Goal: Task Accomplishment & Management: Use online tool/utility

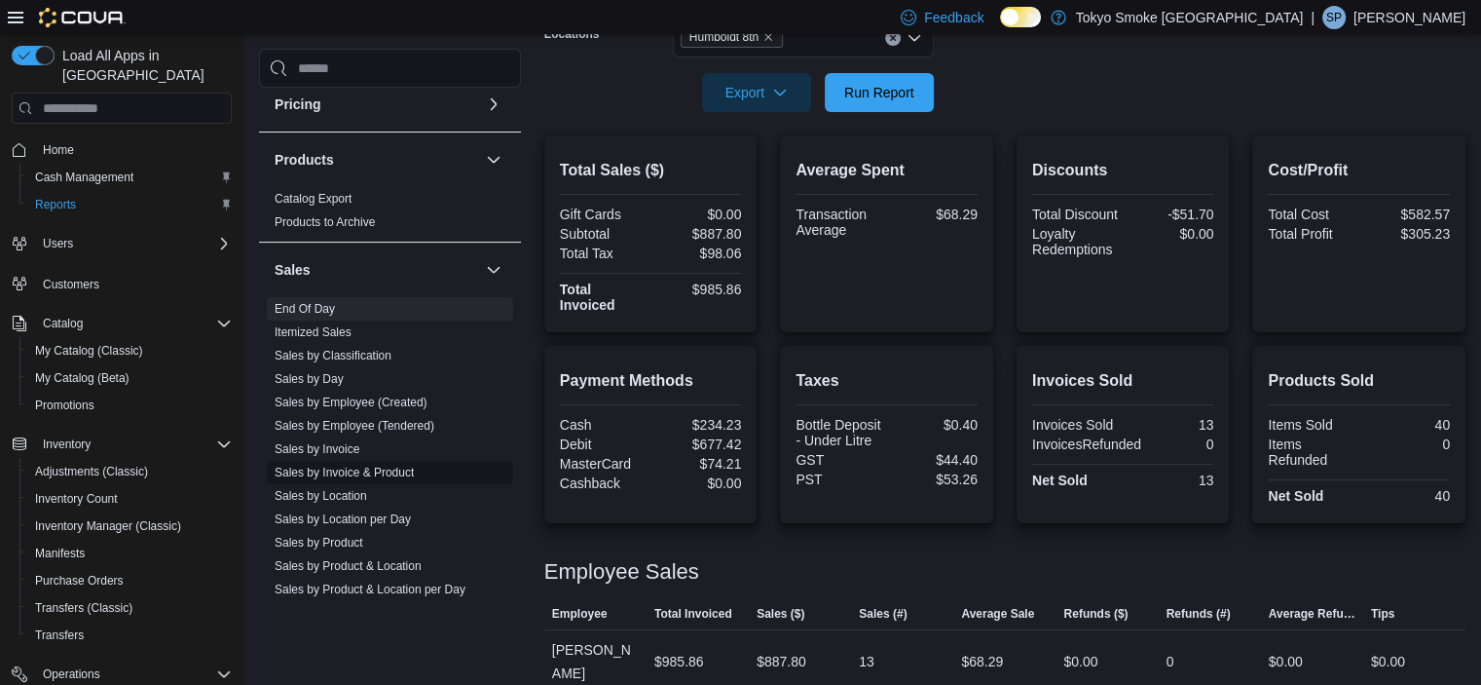
scroll to position [1160, 0]
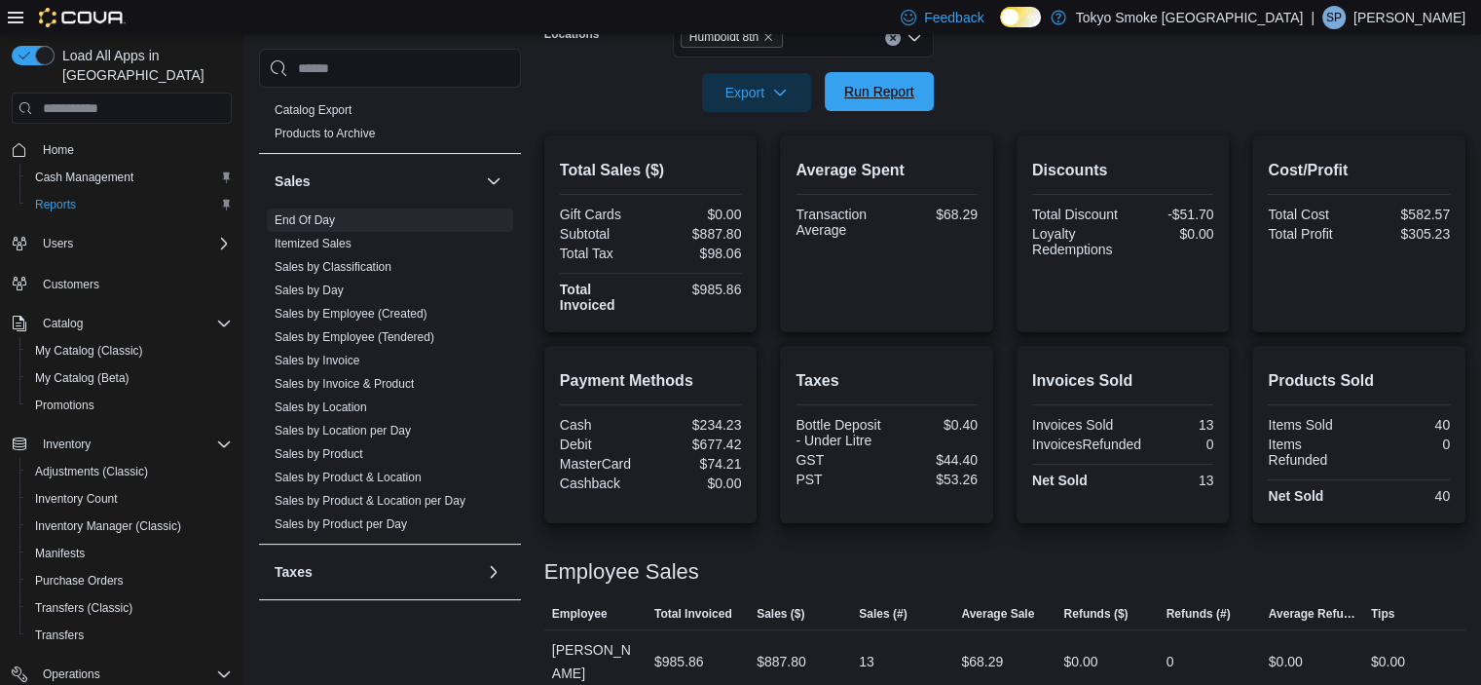
click at [911, 85] on span "Run Report" at bounding box center [879, 91] width 70 height 19
click at [859, 103] on span "Run Report" at bounding box center [880, 91] width 86 height 39
click at [892, 83] on span "Run Report" at bounding box center [879, 91] width 70 height 19
click at [854, 89] on span "Run Report" at bounding box center [879, 91] width 70 height 19
click at [852, 91] on span "Run Report" at bounding box center [879, 91] width 70 height 19
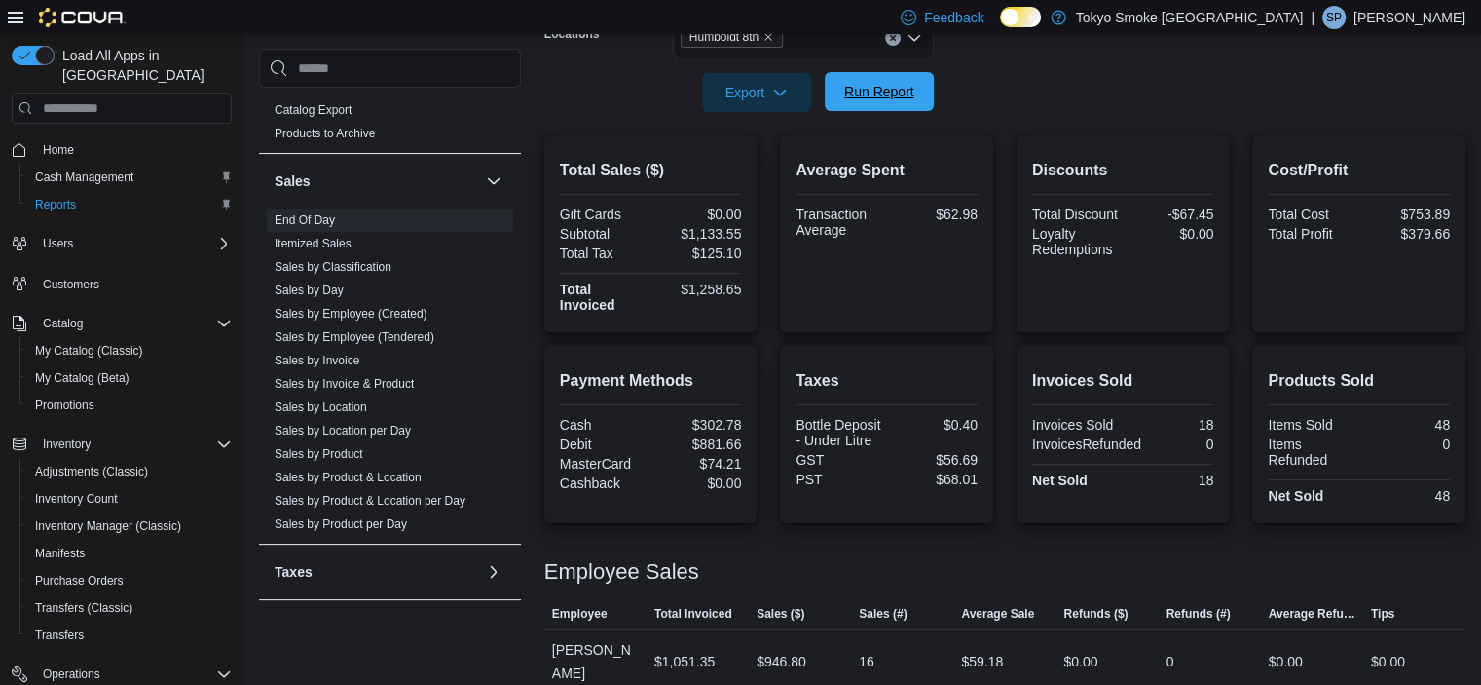
click at [850, 79] on span "Run Report" at bounding box center [880, 91] width 86 height 39
click at [908, 97] on span "Run Report" at bounding box center [879, 91] width 70 height 19
click at [877, 94] on span "Run Report" at bounding box center [879, 91] width 70 height 19
click at [1397, 26] on p "Sara Pascal" at bounding box center [1410, 17] width 112 height 23
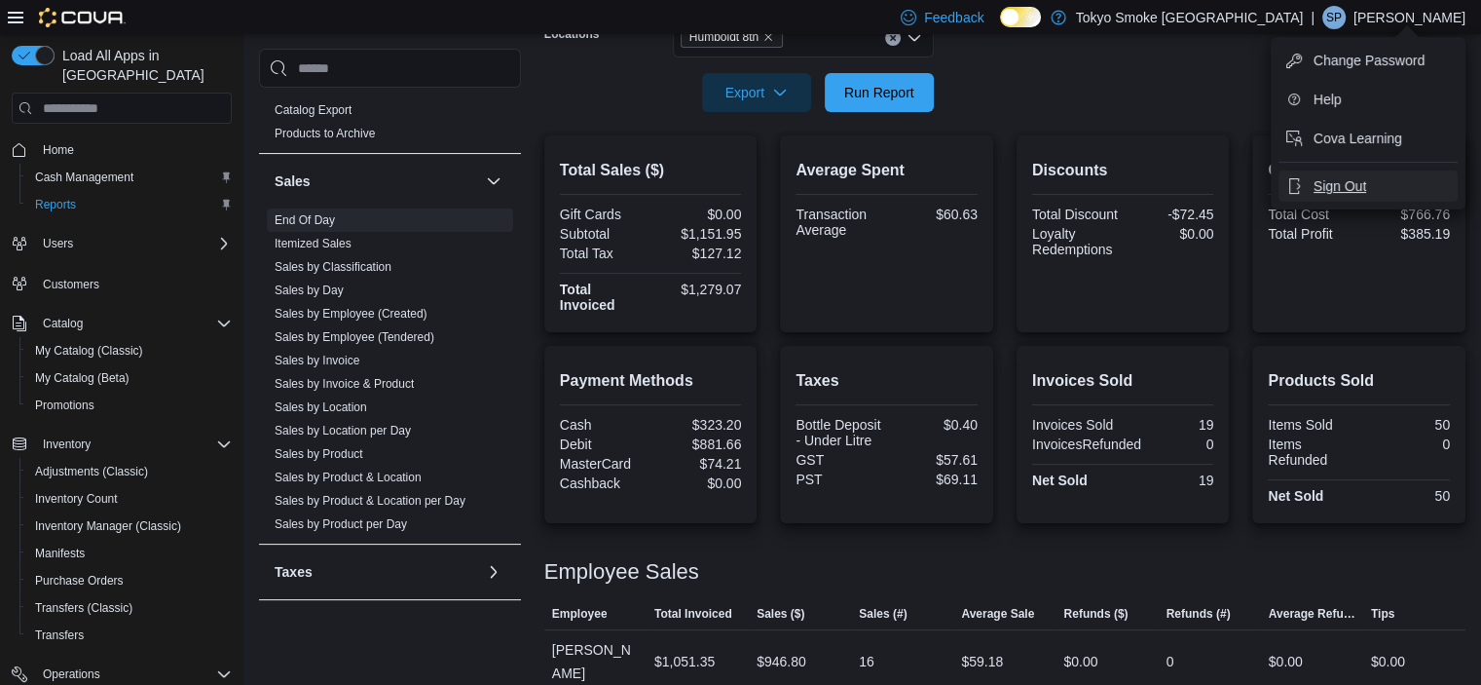
click at [1353, 188] on span "Sign Out" at bounding box center [1340, 185] width 53 height 19
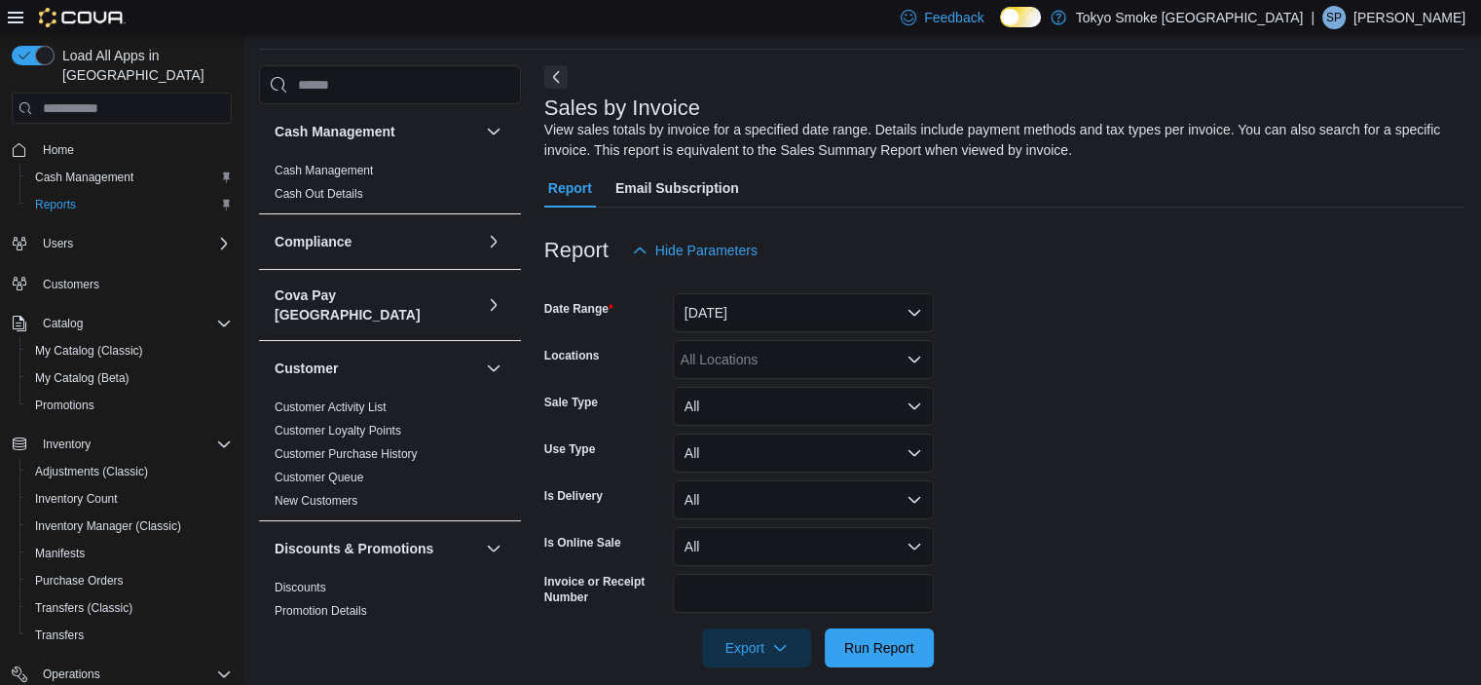
scroll to position [65, 0]
click at [727, 306] on button "[DATE]" at bounding box center [803, 310] width 261 height 39
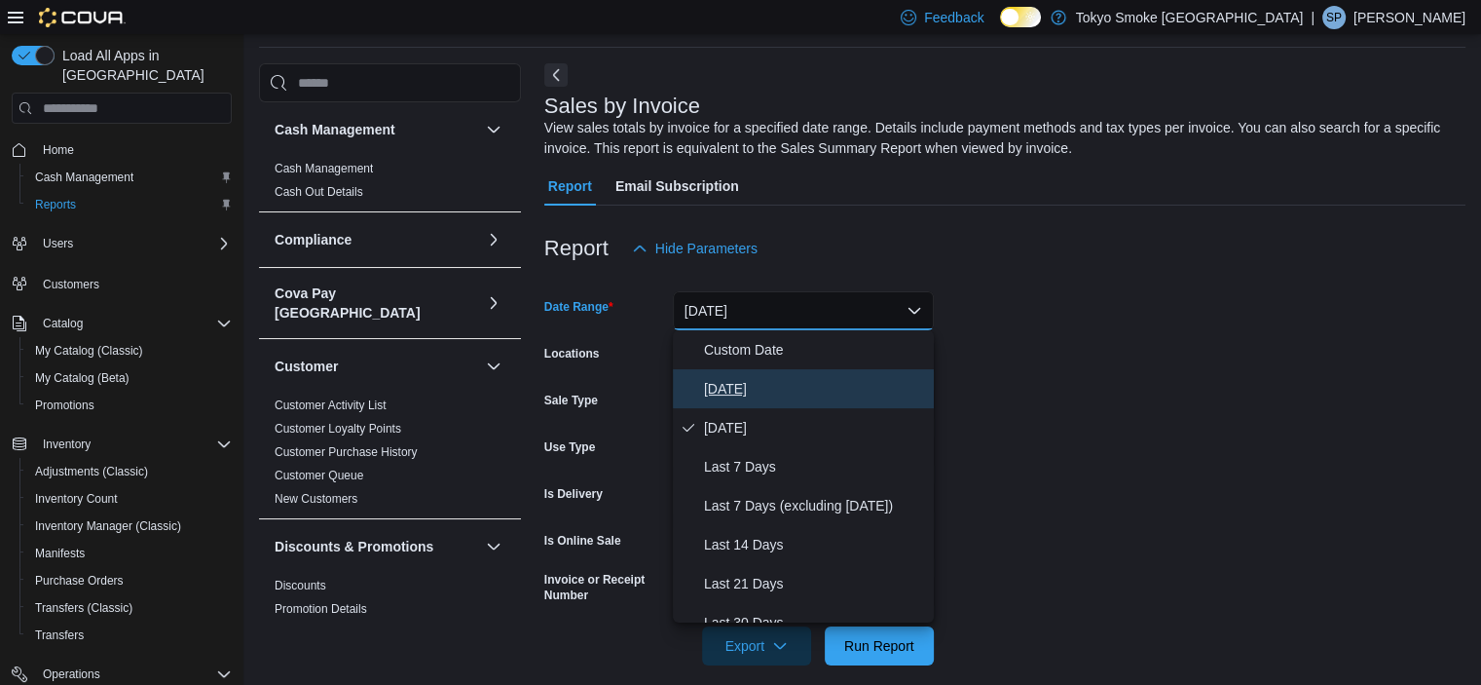
click at [730, 384] on span "Today" at bounding box center [815, 388] width 222 height 23
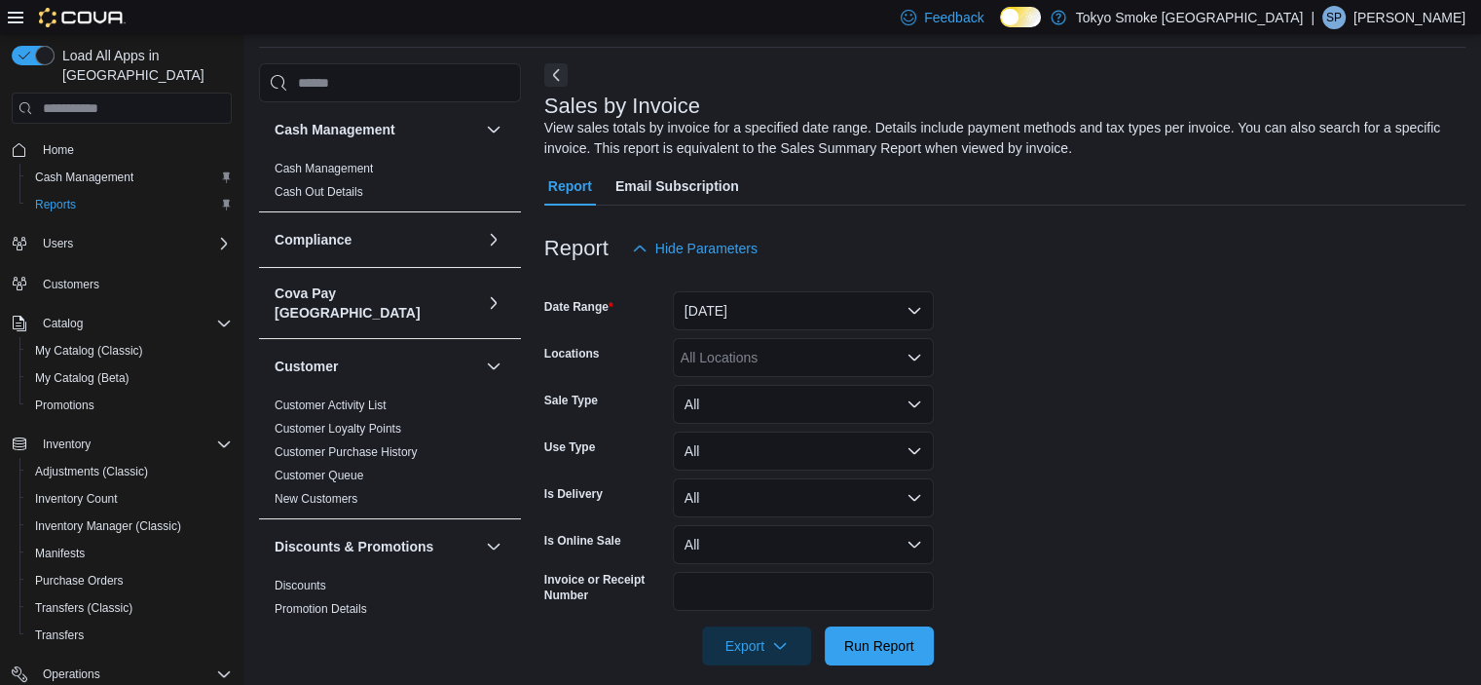
click at [730, 361] on div "All Locations" at bounding box center [803, 357] width 261 height 39
type input "***"
click at [740, 392] on span "Humboldt 8th" at bounding box center [765, 390] width 81 height 19
click at [1278, 411] on form "Date Range Today Locations Combo box. Selected. hum. Selected. Combo box input.…" at bounding box center [1004, 466] width 921 height 397
click at [896, 649] on span "Run Report" at bounding box center [879, 644] width 70 height 19
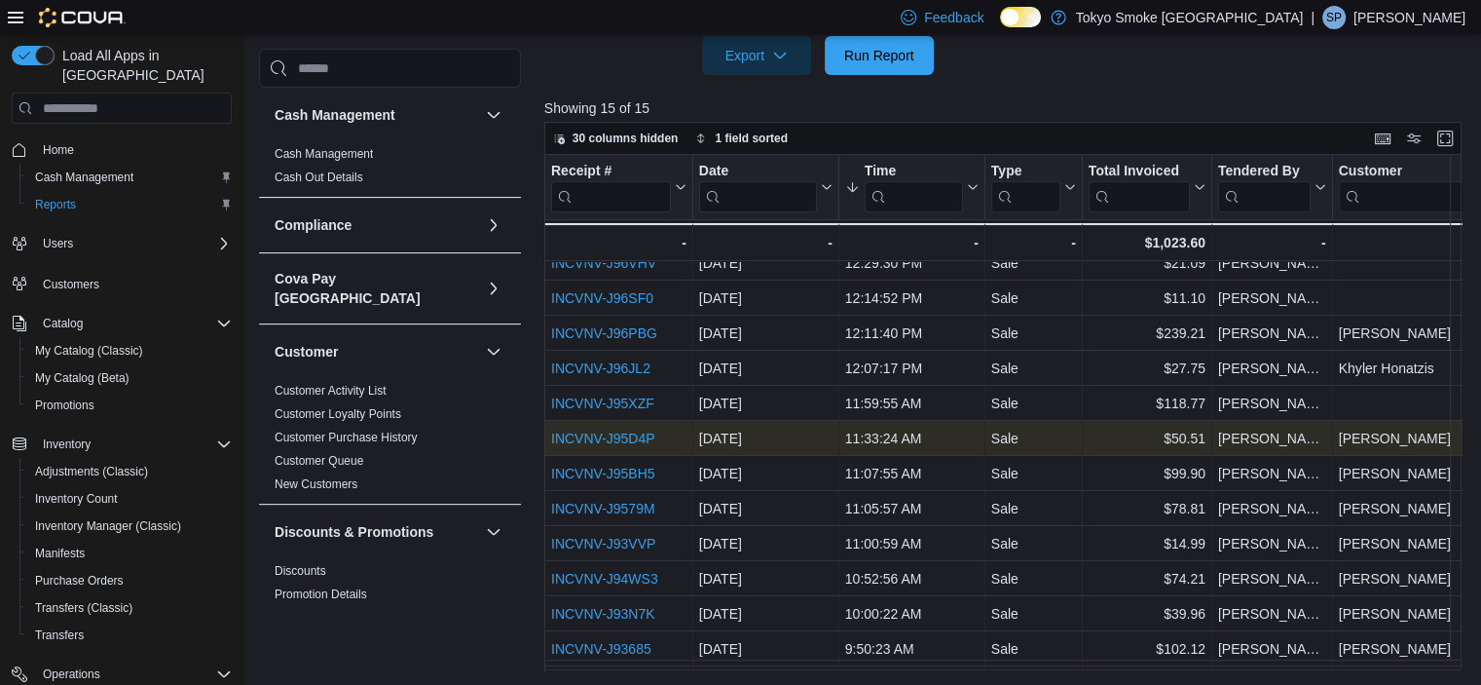
scroll to position [128, 0]
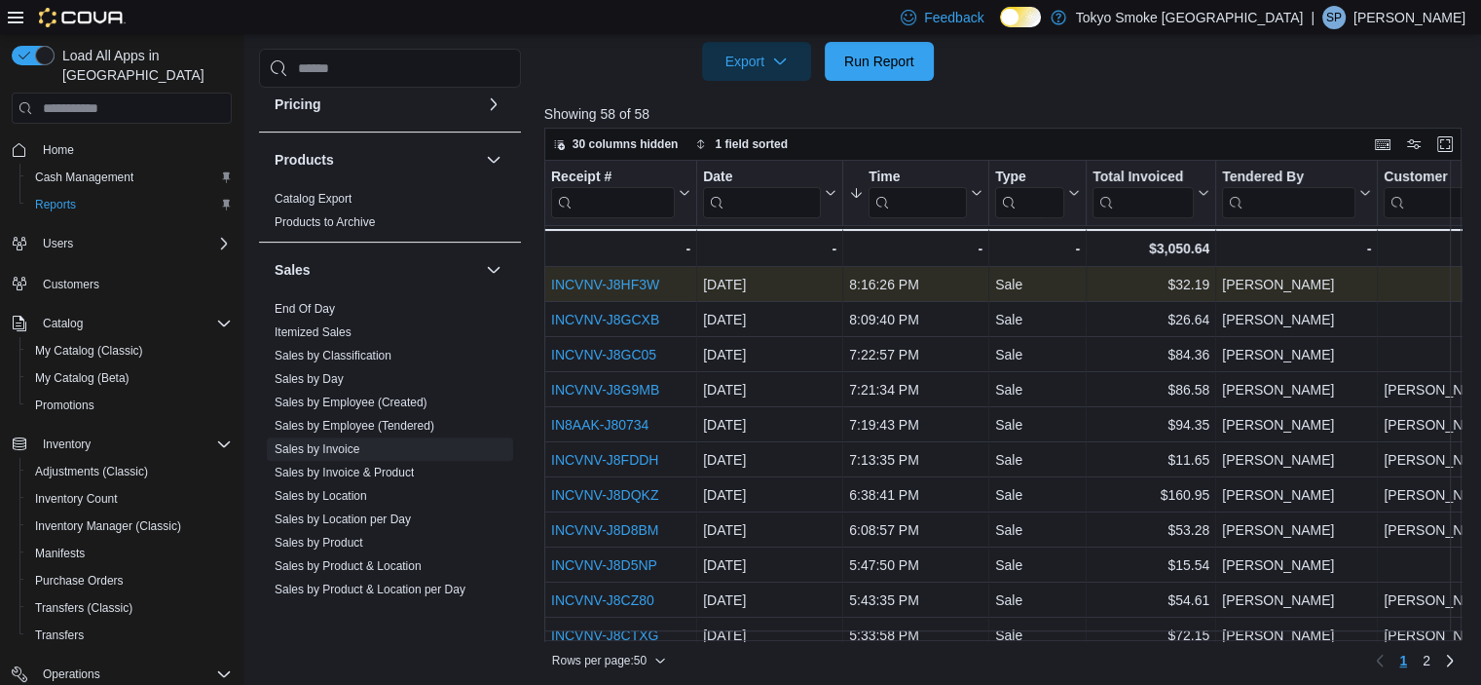
click at [590, 283] on link "INCVNV-J8HF3W" at bounding box center [605, 285] width 108 height 16
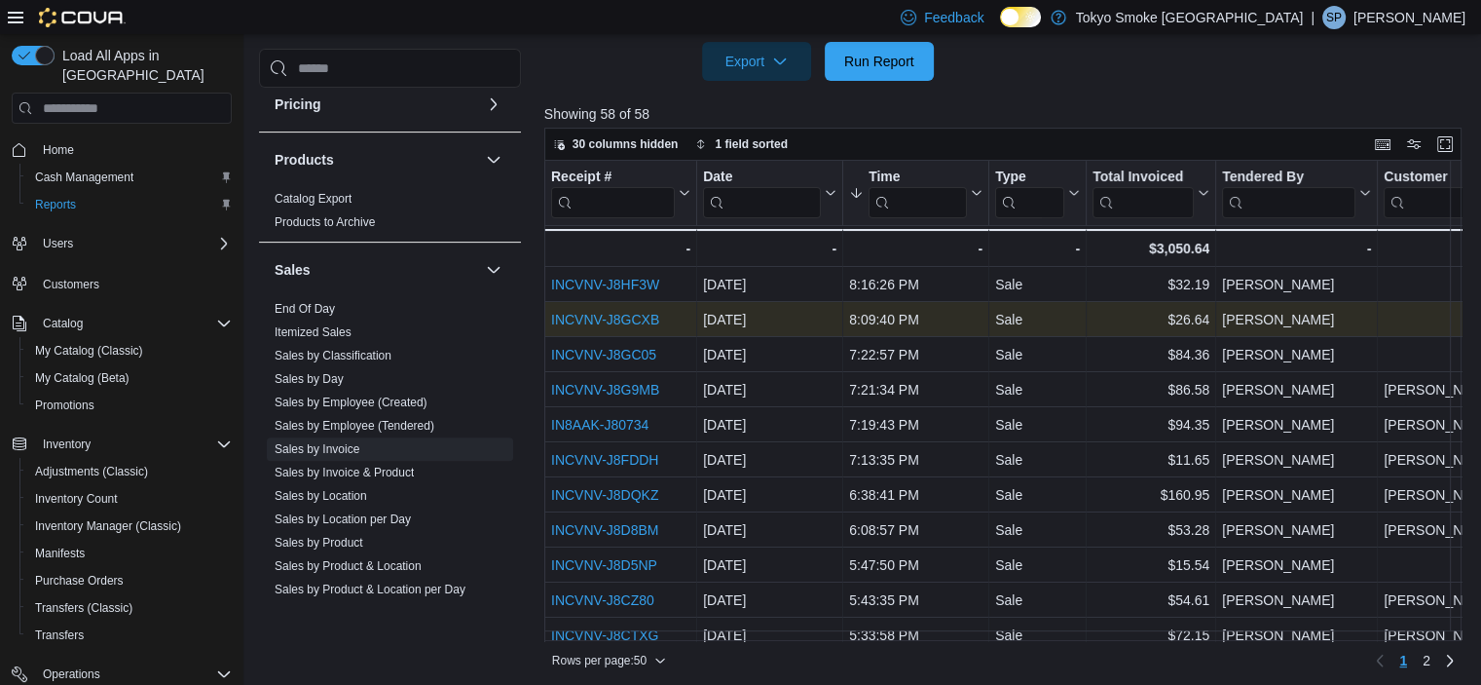
click at [586, 315] on link "INCVNV-J8GCXB" at bounding box center [605, 320] width 108 height 16
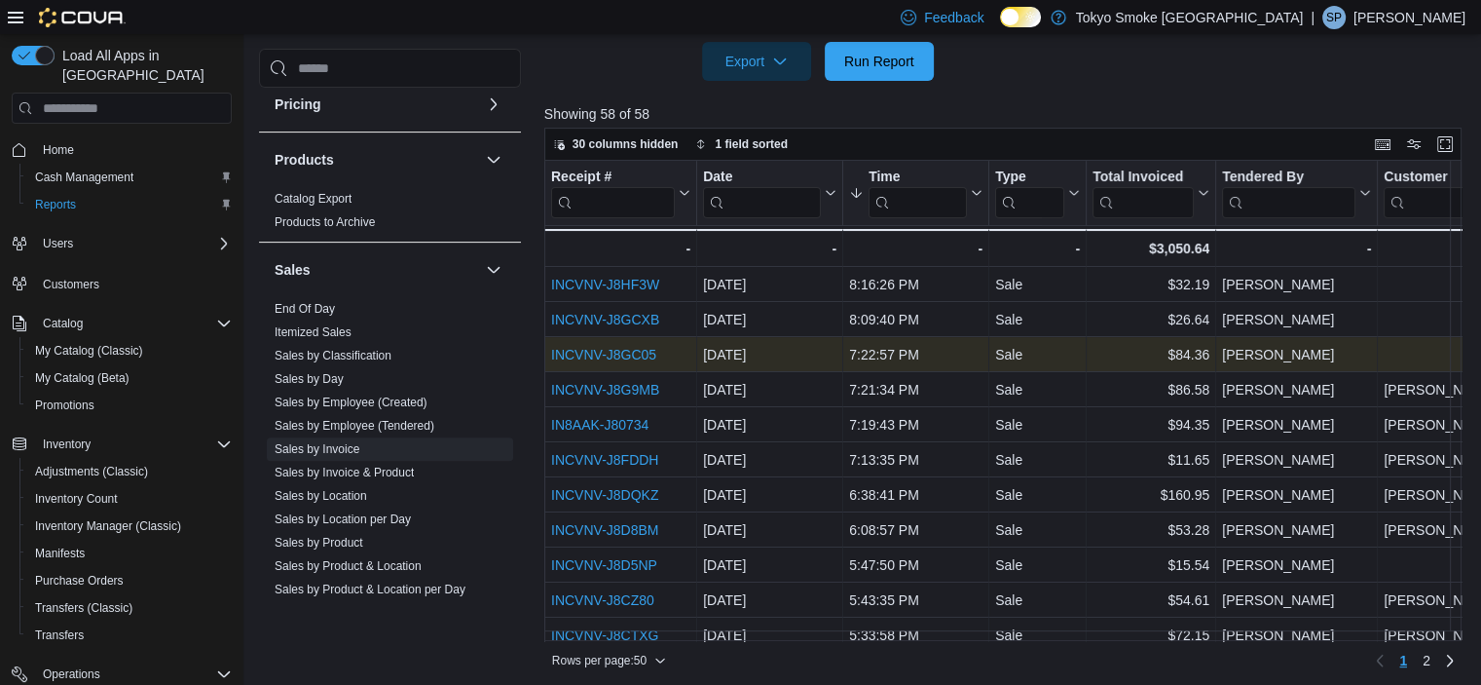
click at [637, 356] on link "INCVNV-J8GC05" at bounding box center [603, 355] width 105 height 16
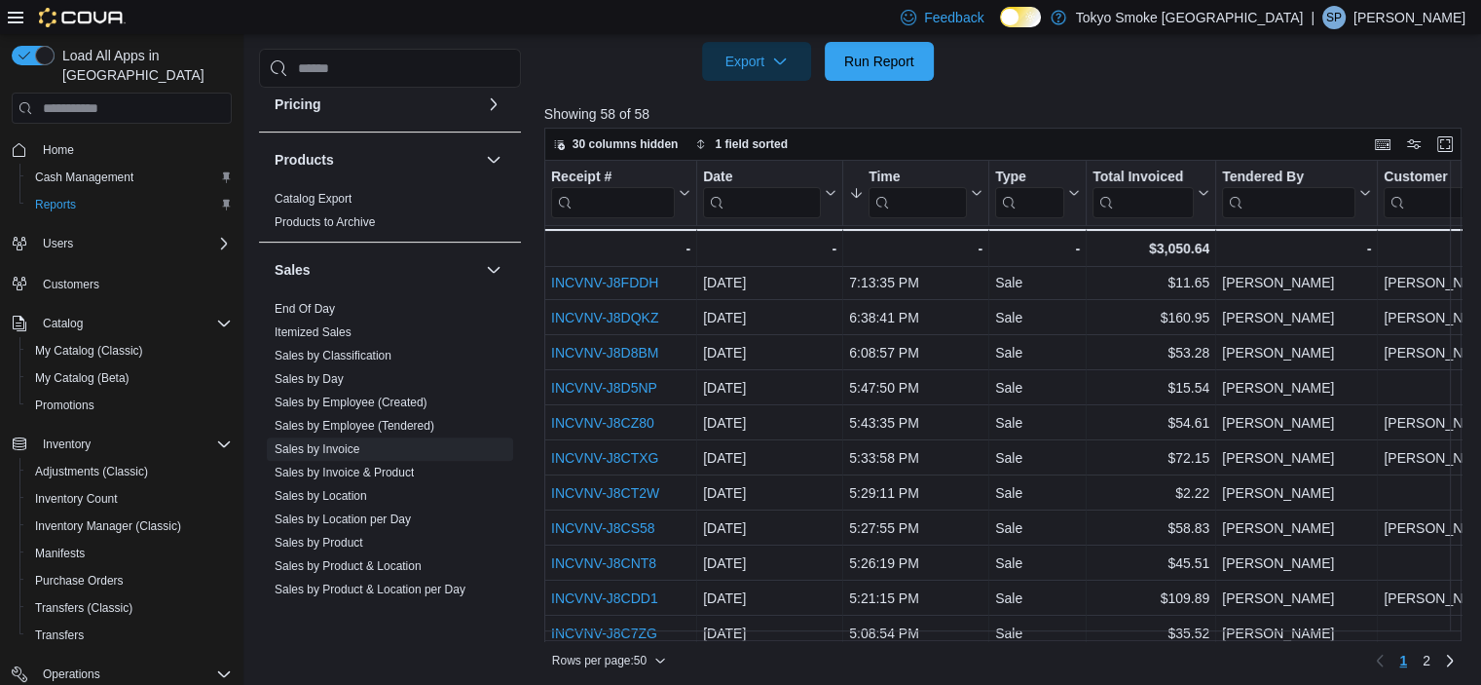
scroll to position [292, 0]
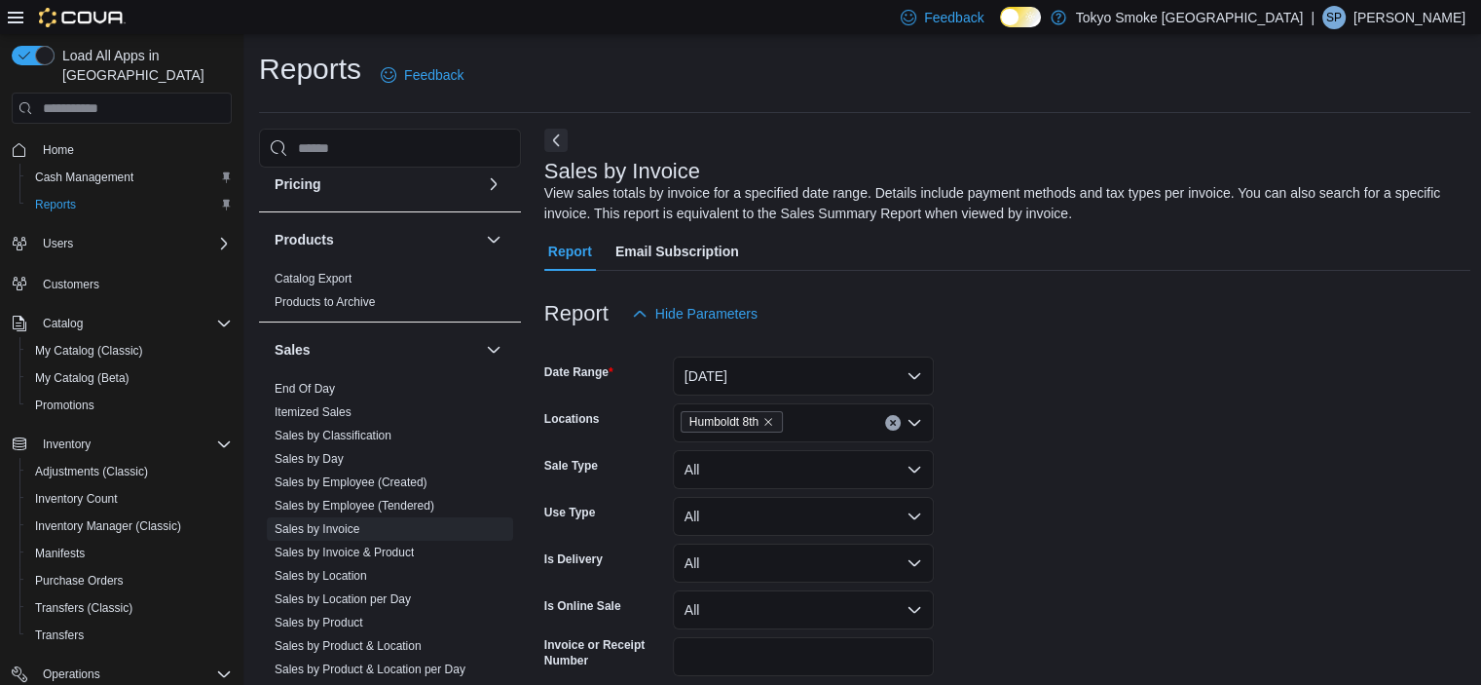
click at [1399, 19] on p "[PERSON_NAME]" at bounding box center [1410, 17] width 112 height 23
click at [1329, 192] on span "Sign Out" at bounding box center [1340, 185] width 53 height 19
